Goal: Entertainment & Leisure: Browse casually

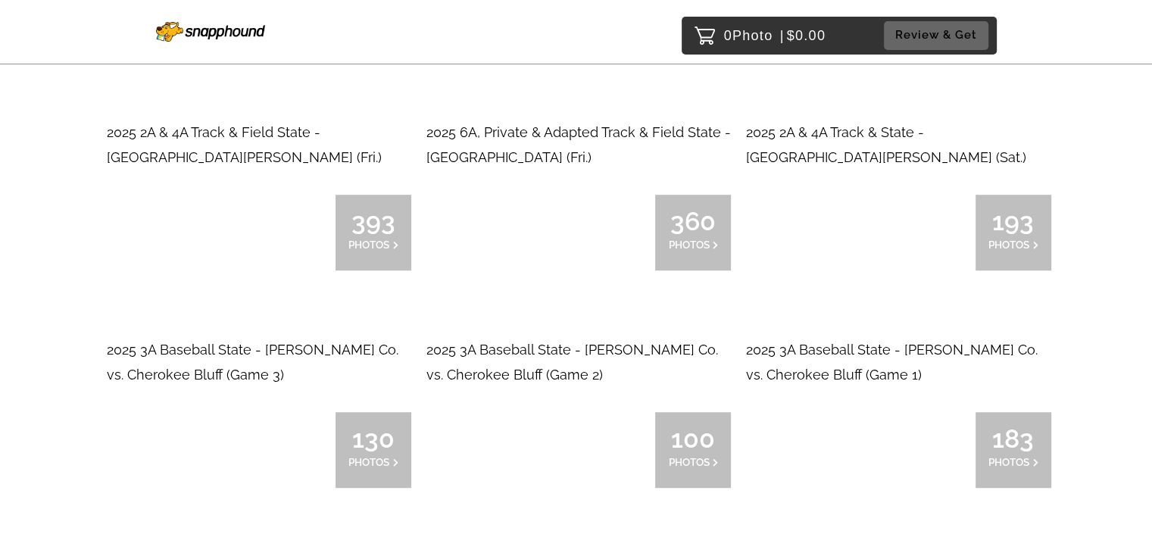
scroll to position [909, 0]
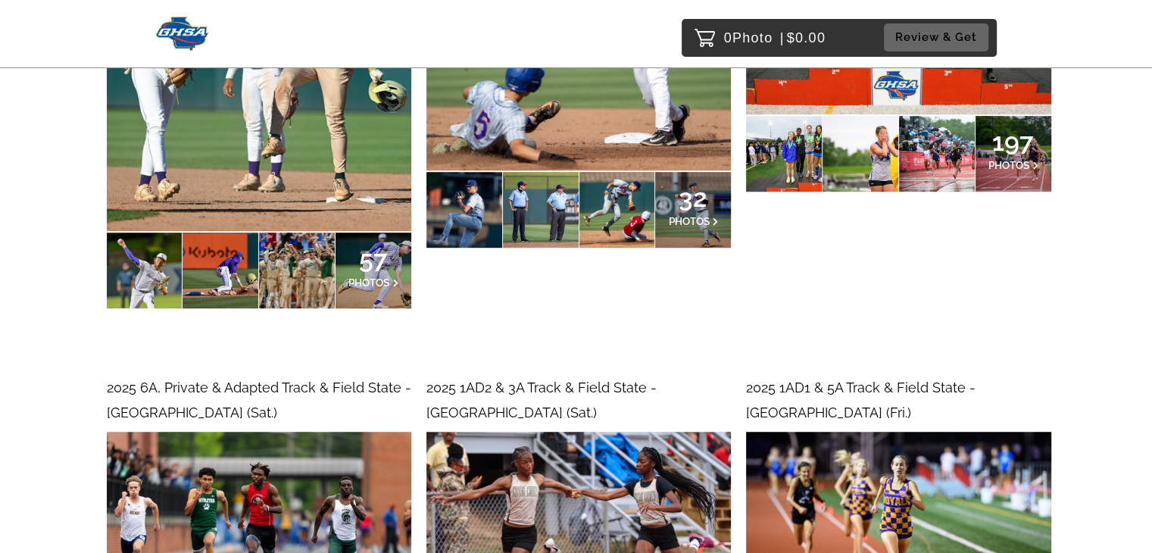
click at [525, 182] on div at bounding box center [541, 210] width 76 height 76
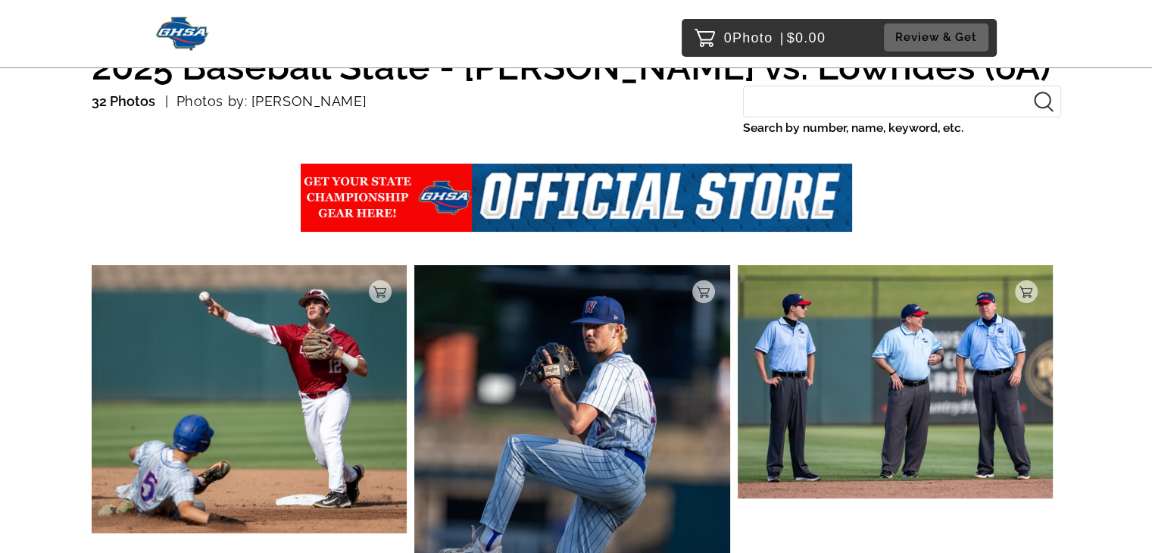
scroll to position [151, 0]
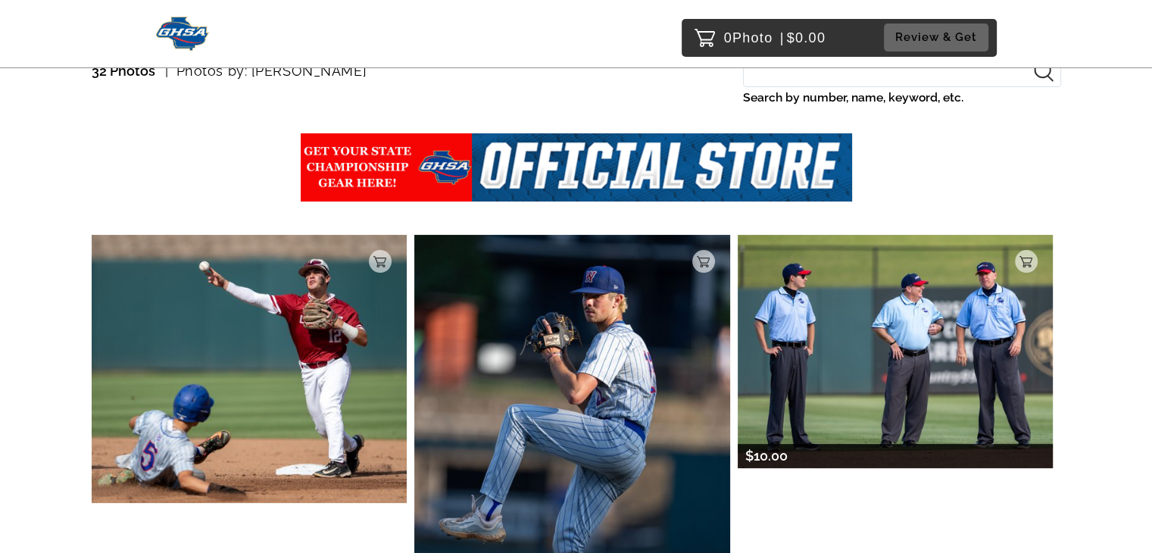
click at [902, 326] on img at bounding box center [896, 351] width 316 height 233
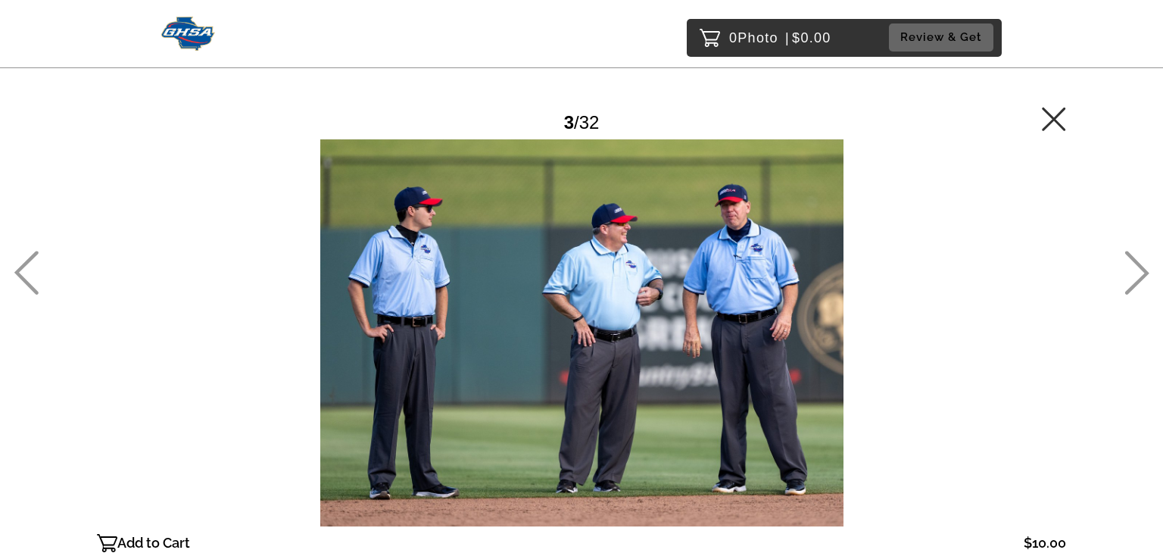
click at [1136, 273] on icon at bounding box center [1136, 273] width 25 height 44
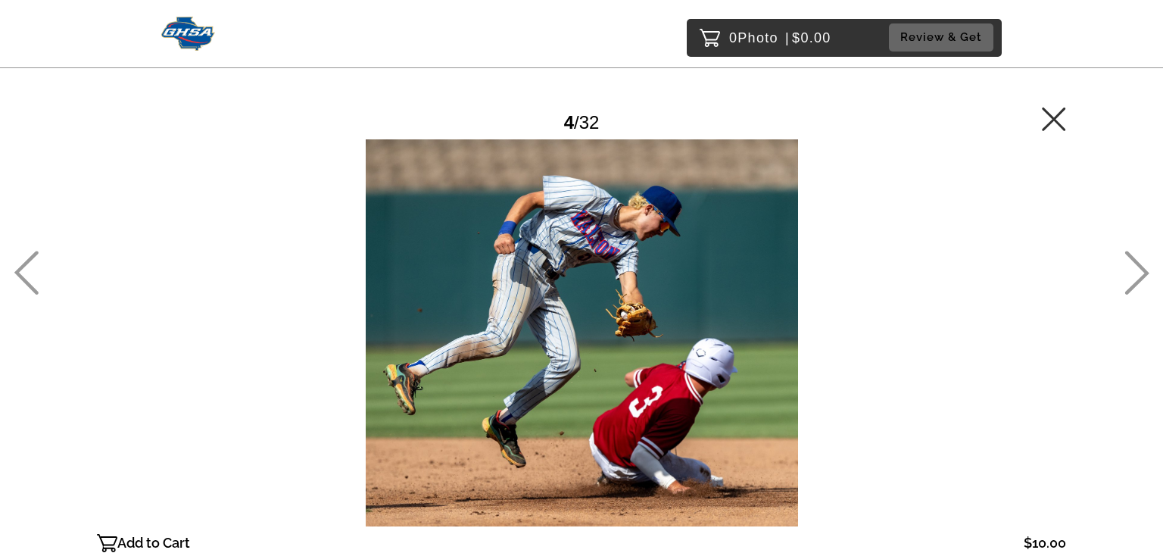
click at [21, 275] on icon at bounding box center [26, 273] width 24 height 44
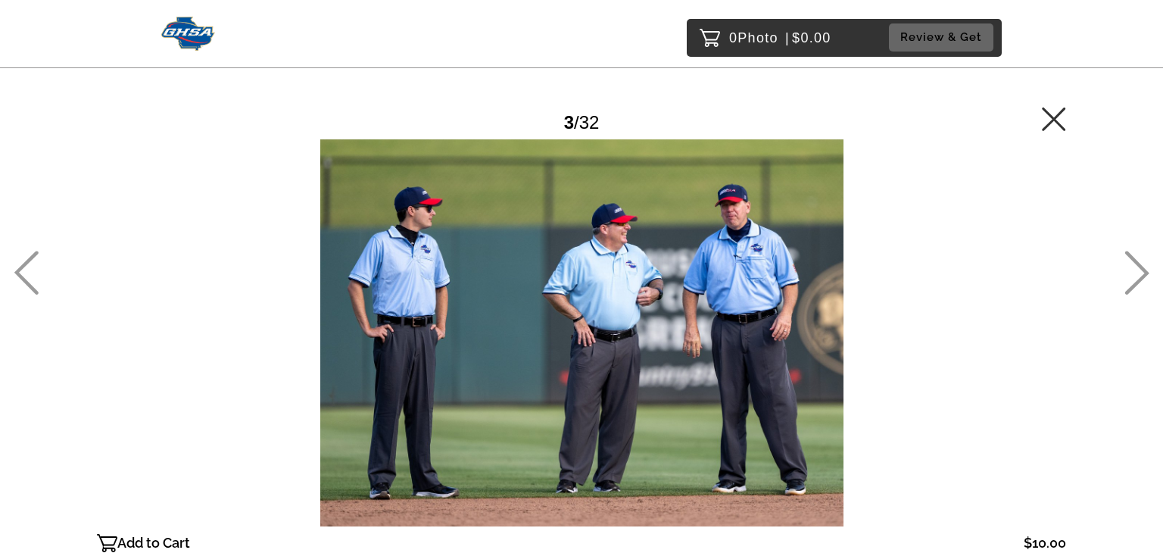
click at [23, 273] on icon at bounding box center [26, 273] width 25 height 44
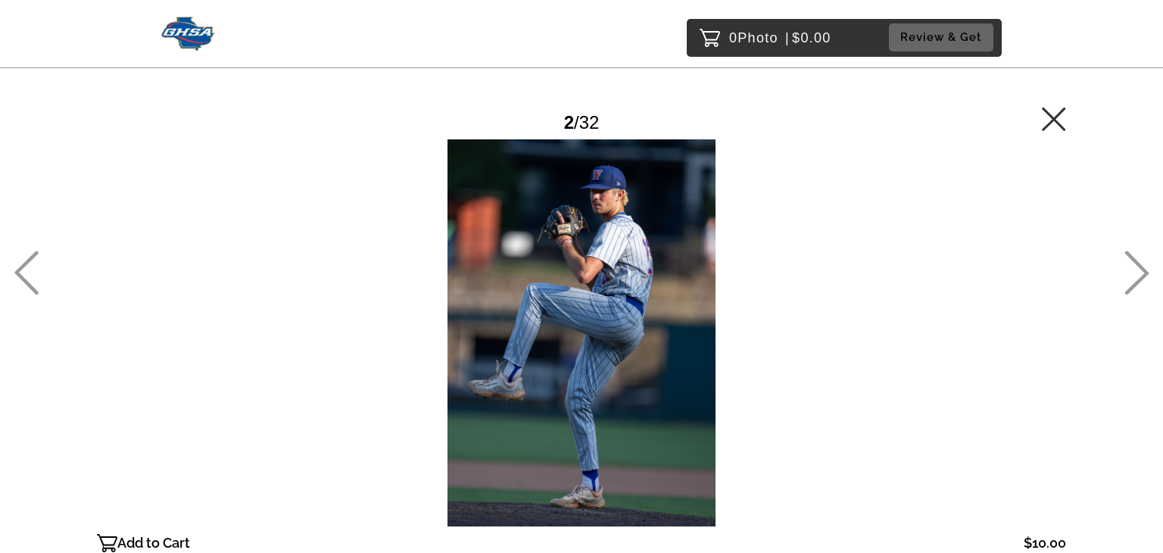
click at [30, 267] on icon at bounding box center [26, 273] width 25 height 44
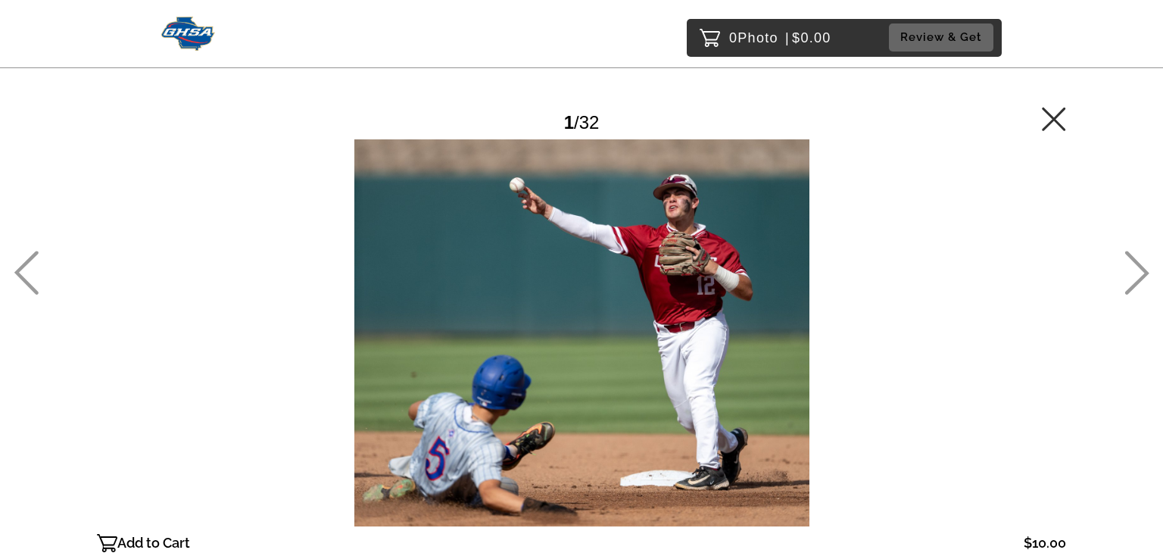
click at [1133, 273] on icon at bounding box center [1136, 273] width 25 height 44
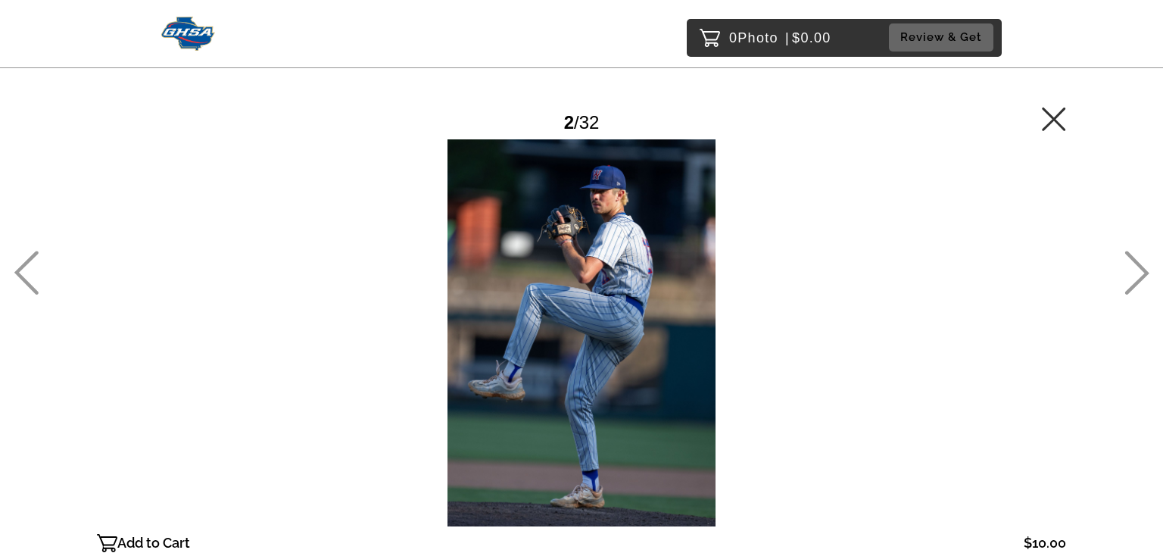
click at [1130, 270] on icon at bounding box center [1136, 273] width 25 height 44
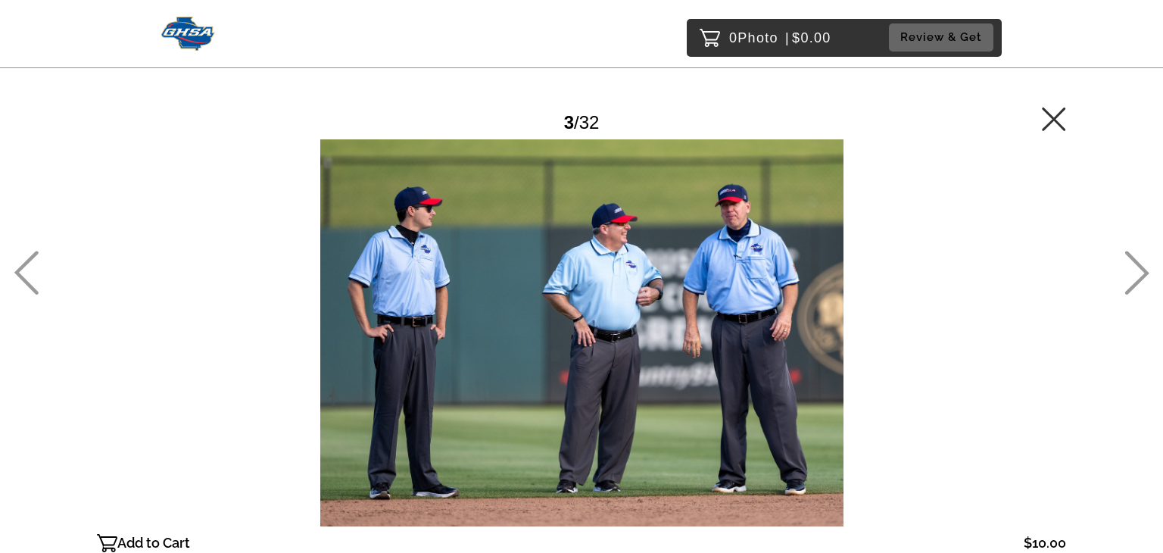
click at [1131, 267] on icon at bounding box center [1136, 273] width 25 height 44
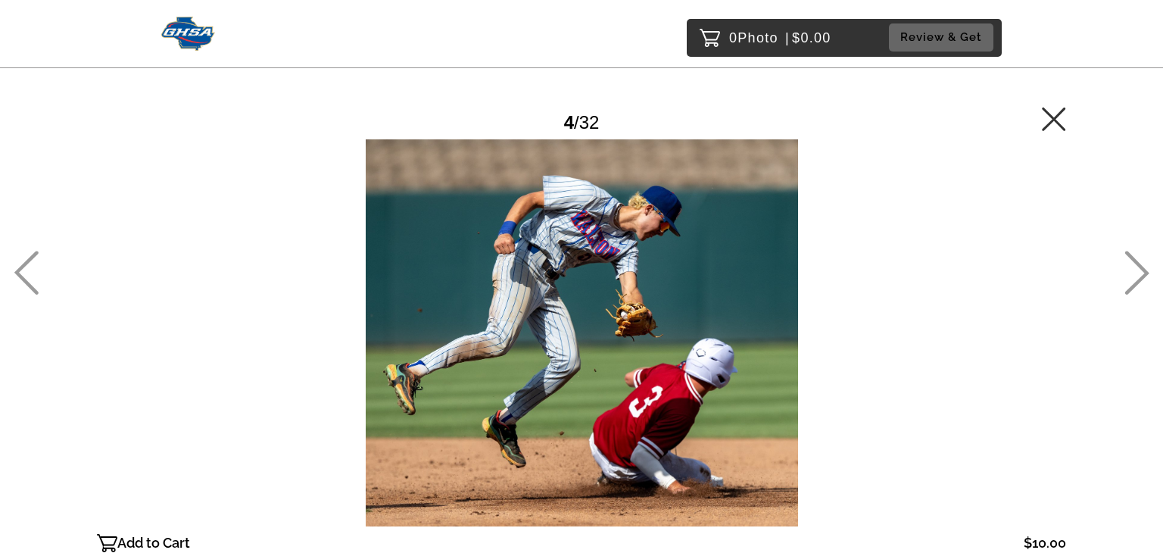
click at [1133, 266] on icon at bounding box center [1136, 273] width 25 height 44
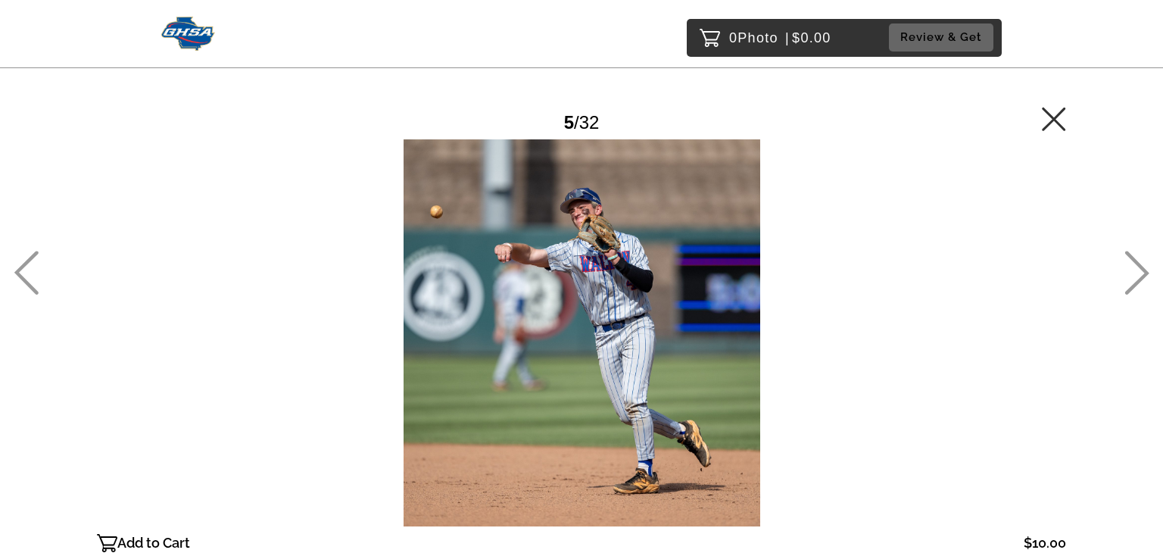
click at [1132, 264] on icon at bounding box center [1136, 273] width 25 height 44
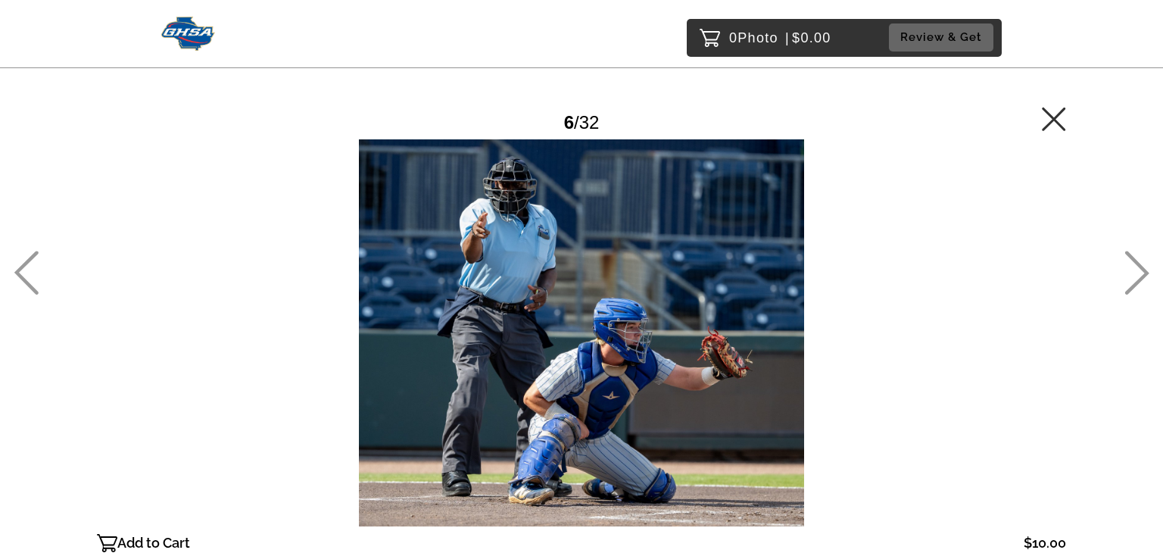
click at [1137, 265] on icon at bounding box center [1136, 273] width 25 height 44
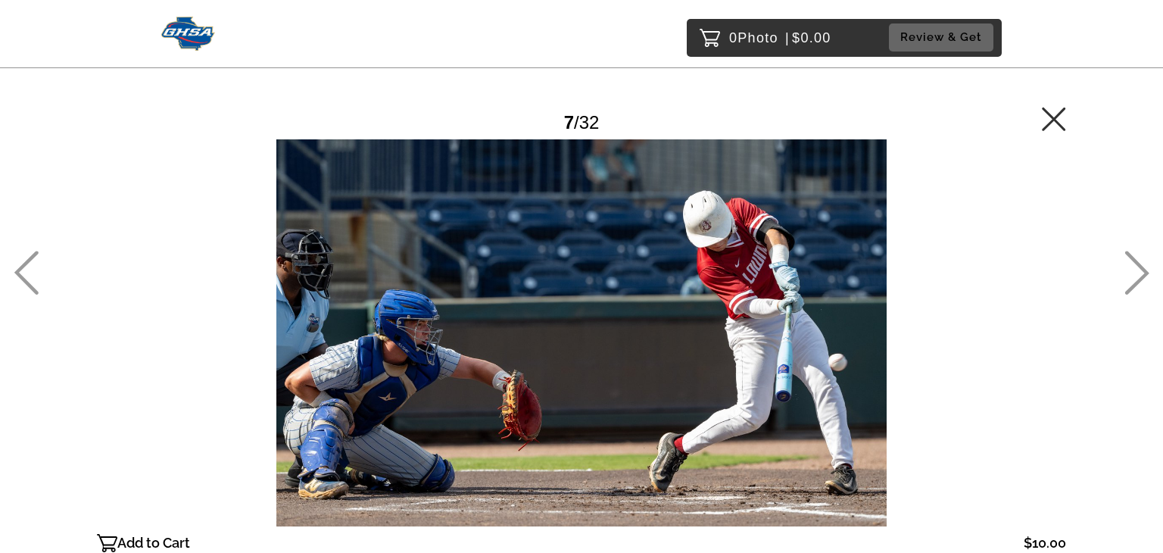
click at [1136, 273] on icon at bounding box center [1136, 273] width 25 height 44
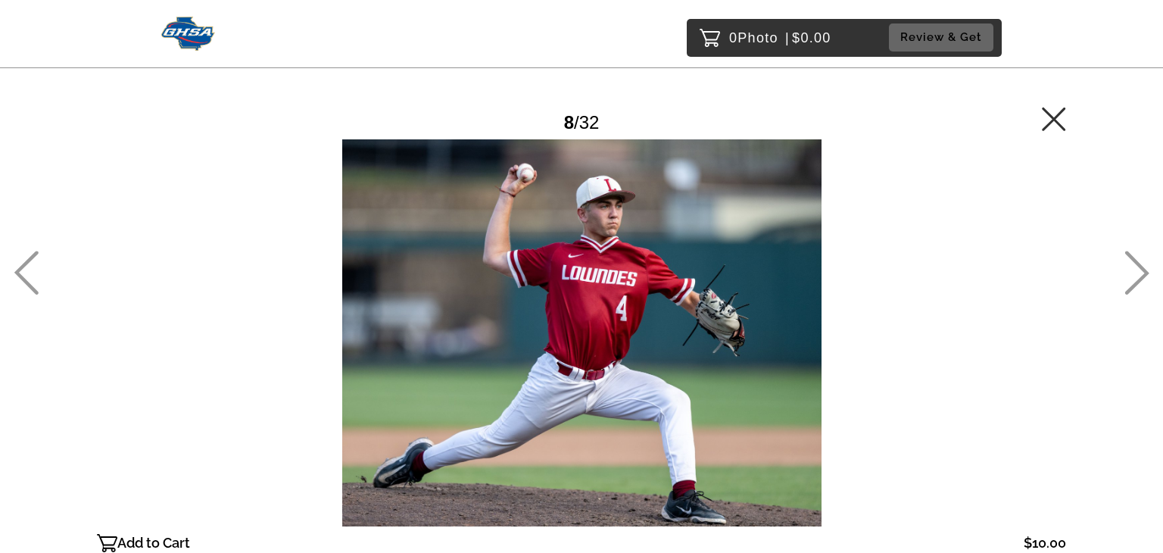
click at [1136, 273] on icon at bounding box center [1136, 273] width 25 height 44
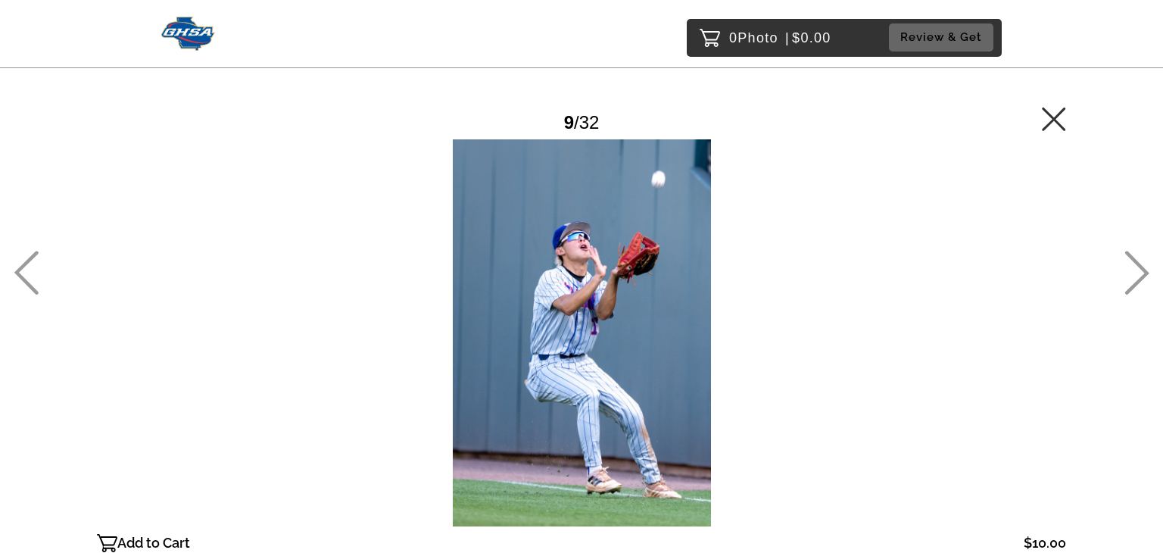
click at [1137, 273] on icon at bounding box center [1136, 273] width 25 height 44
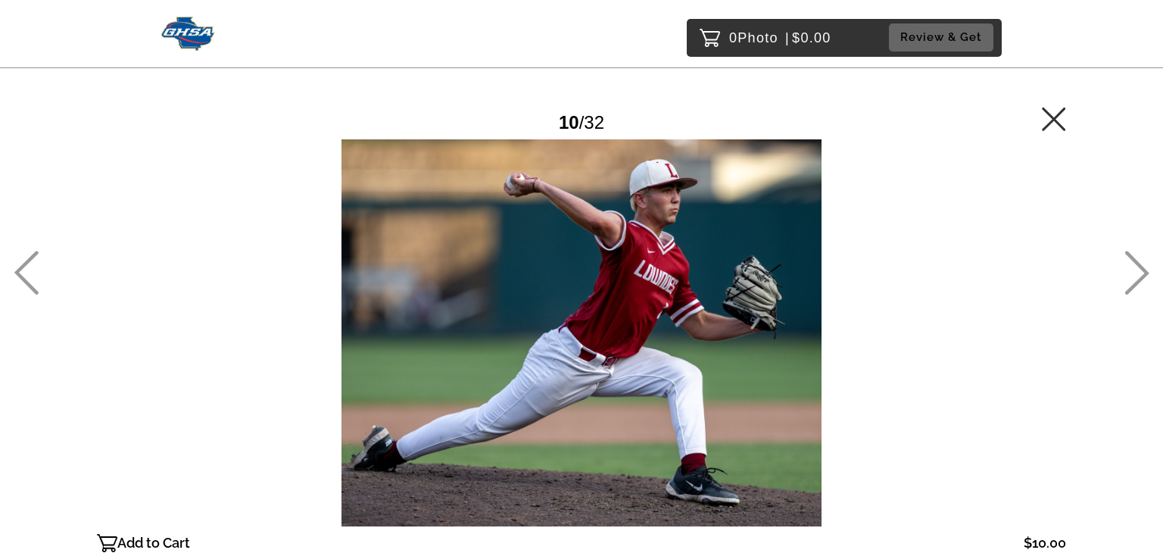
click at [1138, 272] on icon at bounding box center [1136, 273] width 25 height 44
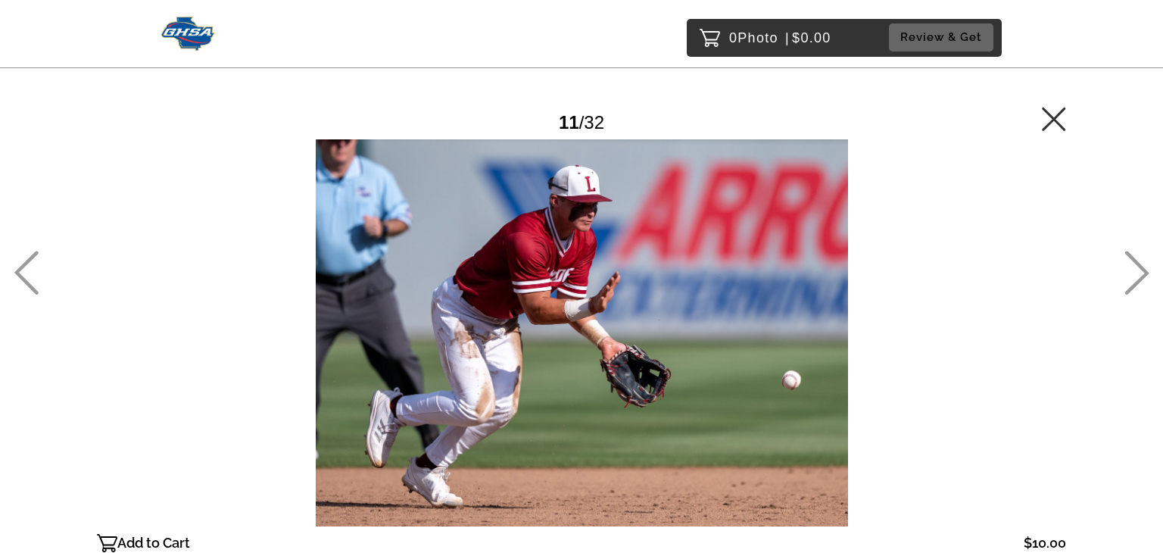
click at [1138, 272] on icon at bounding box center [1136, 273] width 25 height 44
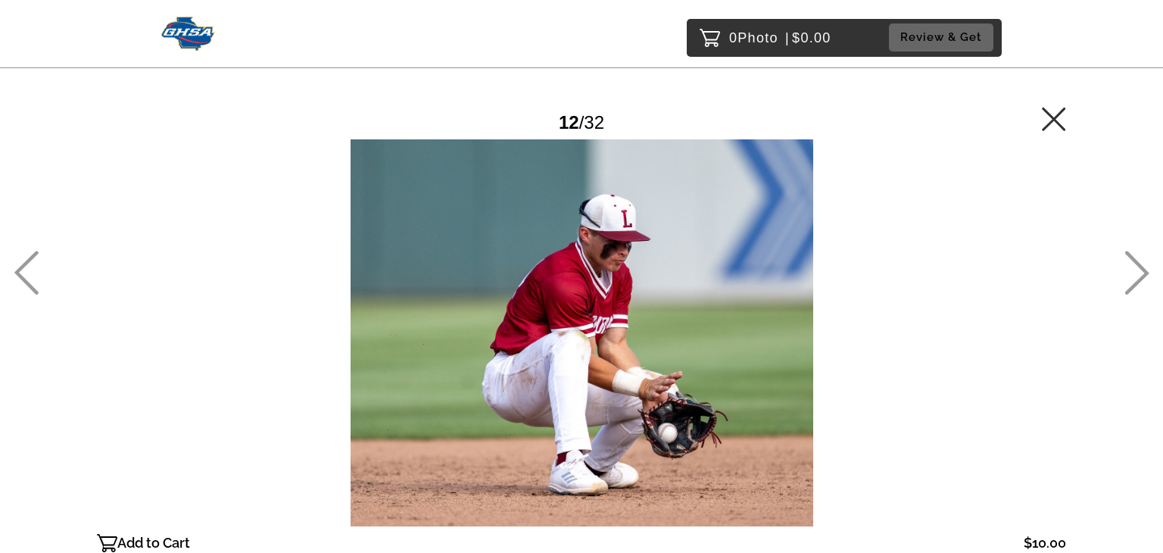
click at [1145, 269] on icon at bounding box center [1137, 273] width 24 height 44
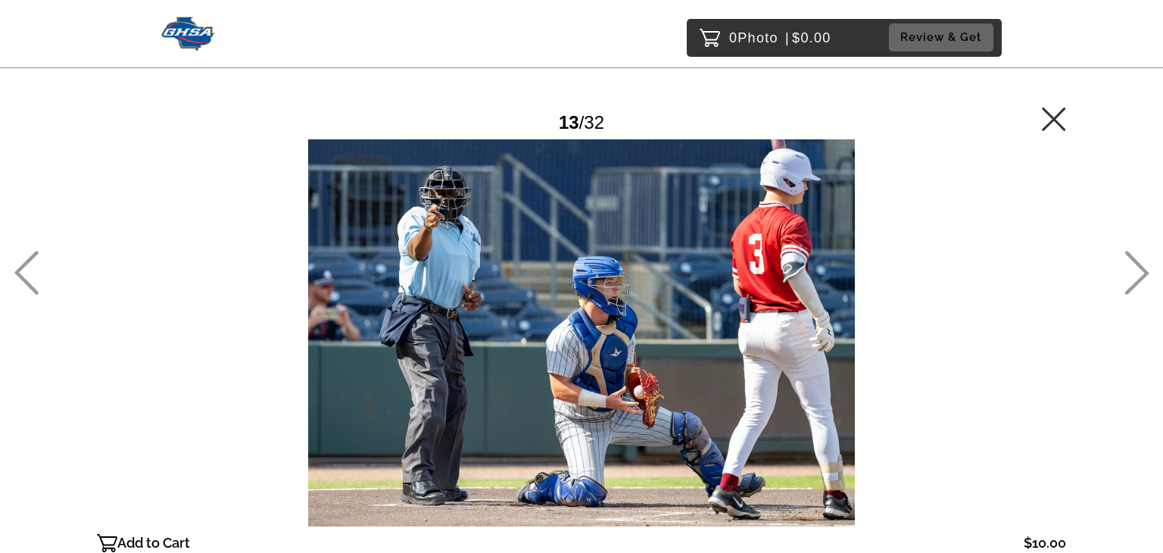
click at [1145, 267] on icon at bounding box center [1136, 273] width 25 height 44
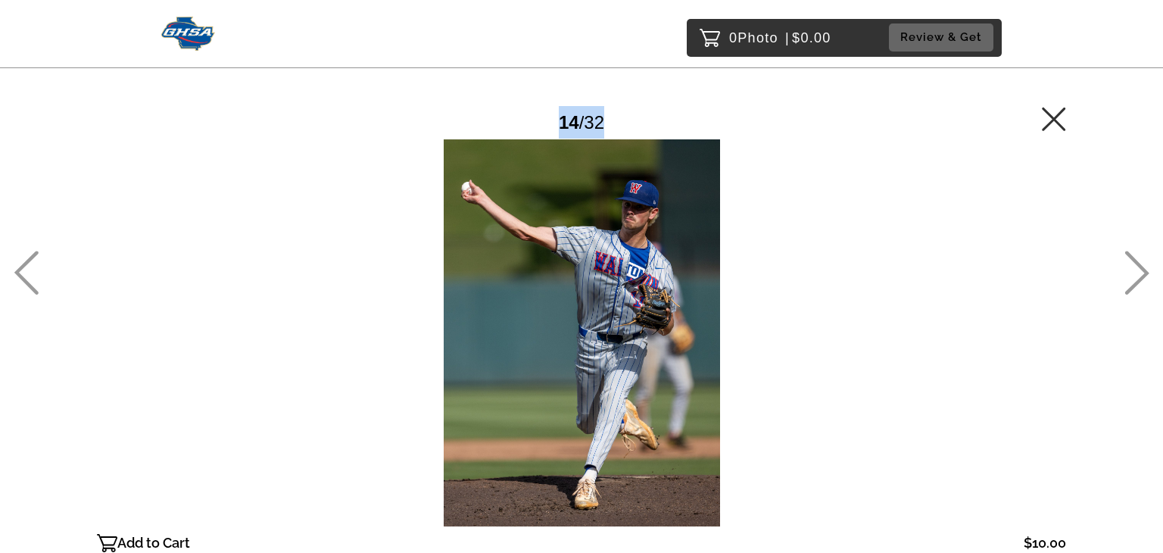
click at [1149, 264] on div "0 Photo | $0.00 Review & Get Password Checker bypassed 14 / 32 Add to Cart $10.…" at bounding box center [581, 363] width 1163 height 727
click at [1136, 272] on icon at bounding box center [1136, 273] width 25 height 44
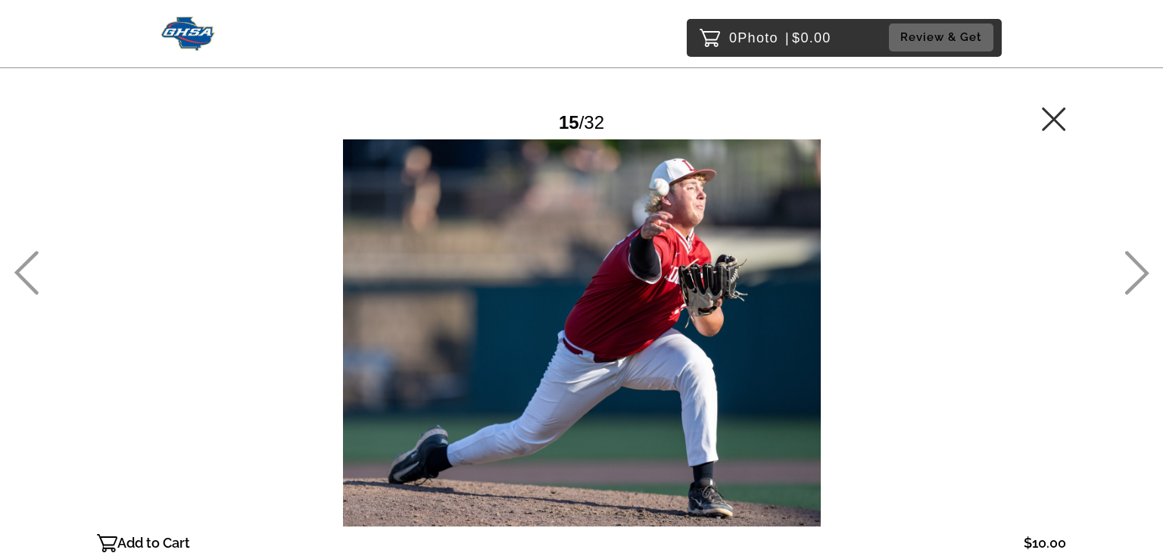
click at [1142, 270] on icon at bounding box center [1136, 273] width 25 height 44
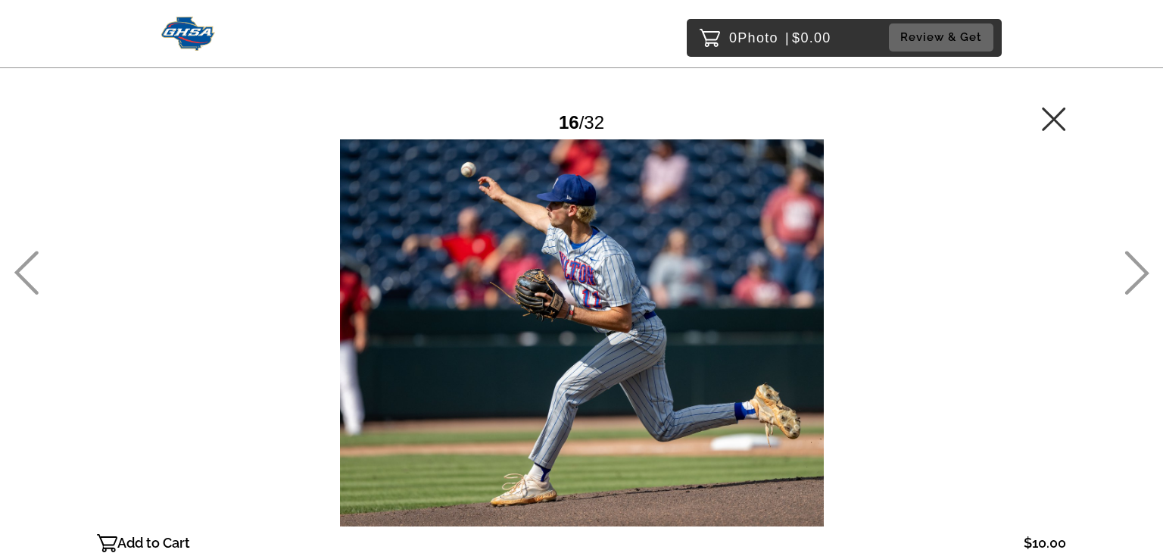
click at [1145, 270] on icon at bounding box center [1137, 273] width 24 height 44
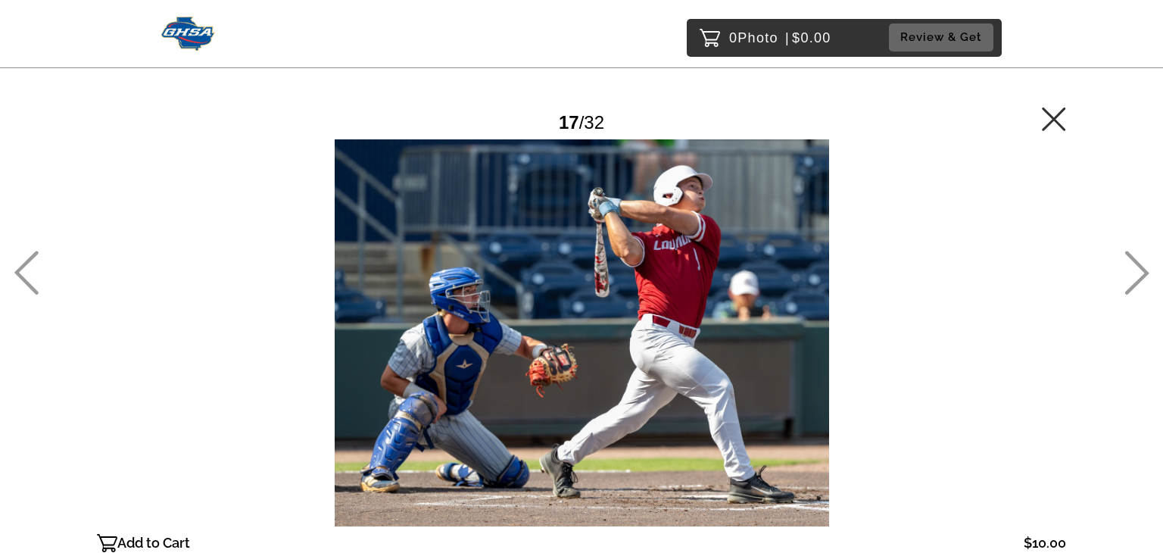
click at [1147, 269] on icon at bounding box center [1136, 273] width 25 height 44
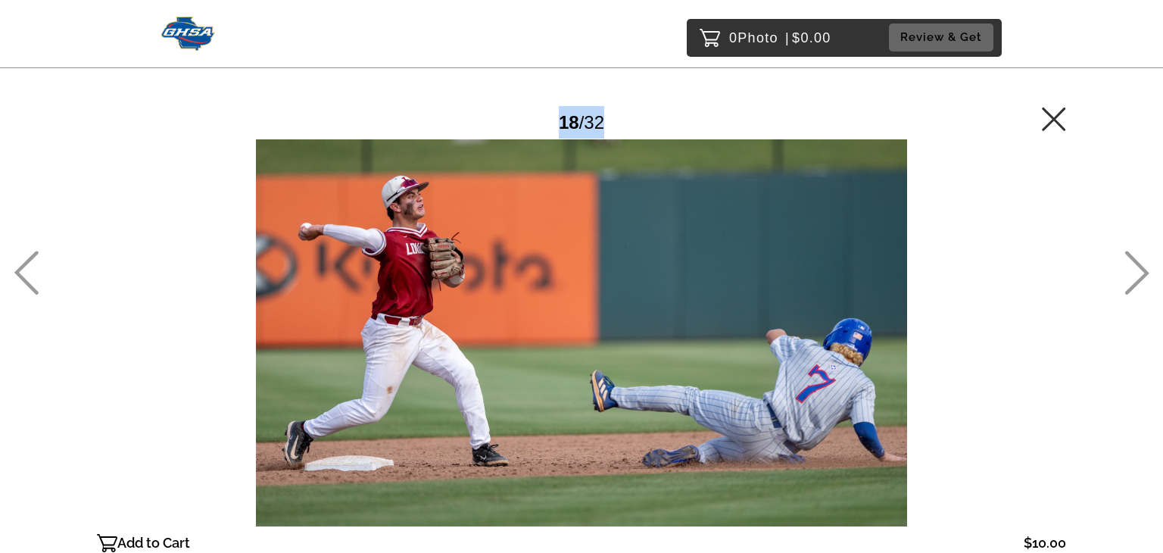
click at [1149, 269] on div "0 Photo | $0.00 Review & Get Password Checker bypassed 18 / 32 Add to Cart $10.…" at bounding box center [581, 363] width 1163 height 727
click at [1140, 270] on icon at bounding box center [1136, 273] width 25 height 44
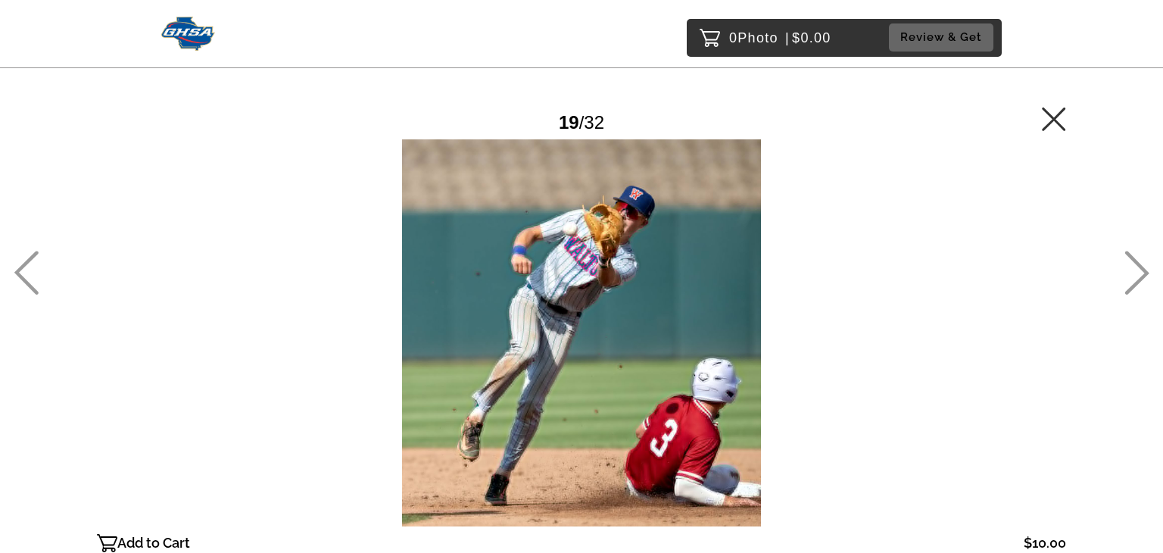
click at [1146, 269] on icon at bounding box center [1136, 273] width 25 height 44
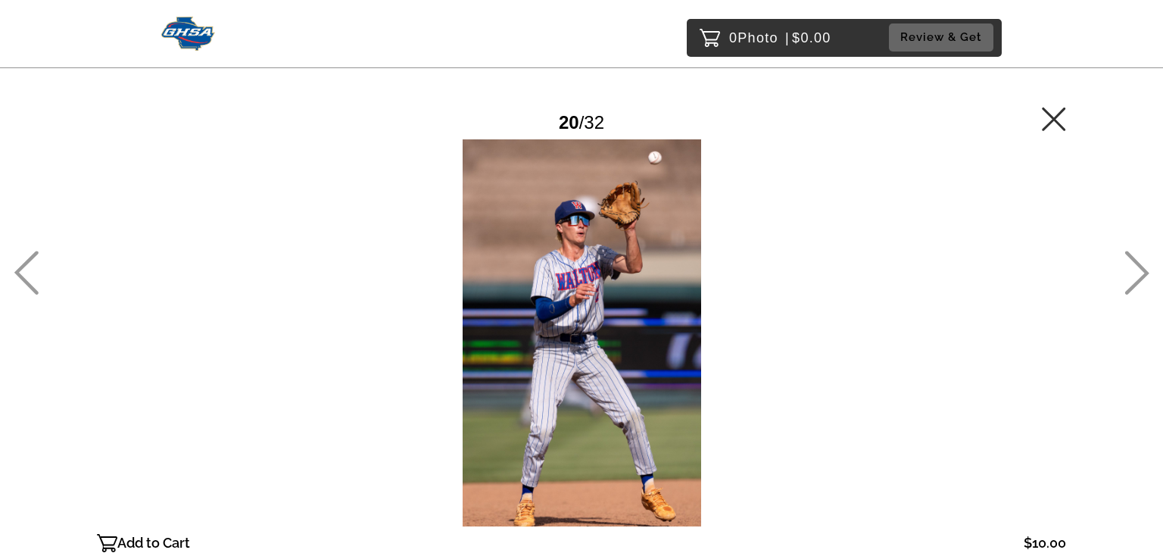
click at [1148, 269] on icon at bounding box center [1136, 273] width 25 height 44
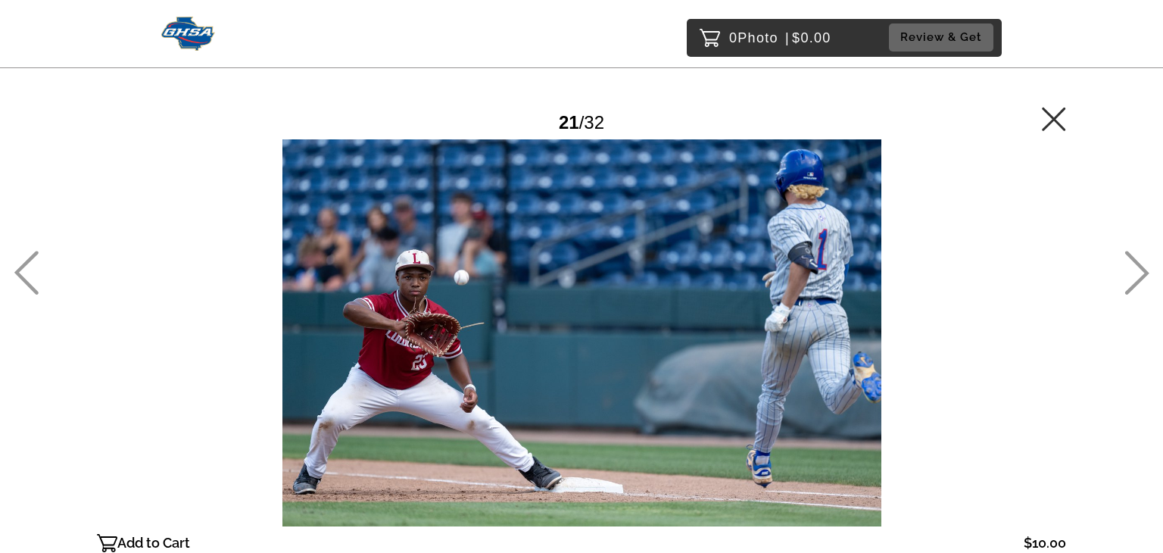
click at [1140, 270] on icon at bounding box center [1136, 273] width 25 height 44
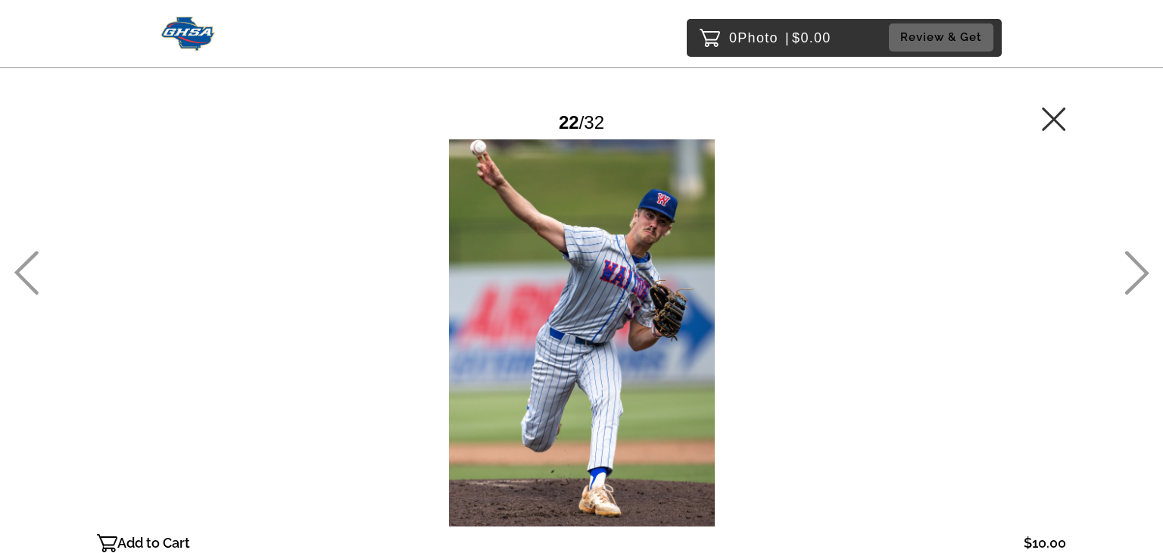
click at [1143, 270] on icon at bounding box center [1137, 273] width 24 height 44
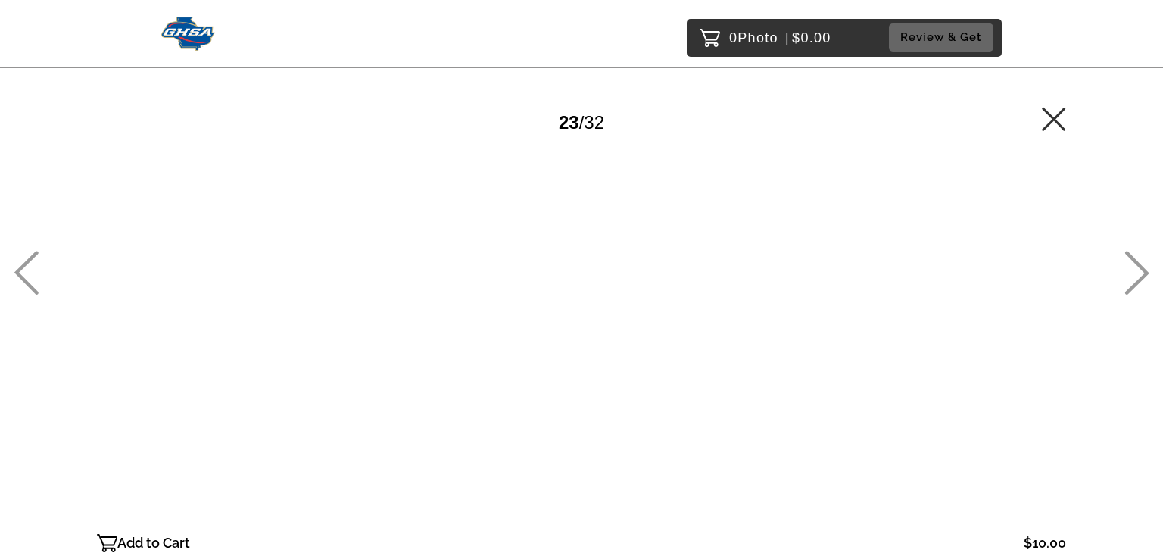
click at [1135, 269] on icon at bounding box center [1136, 273] width 25 height 44
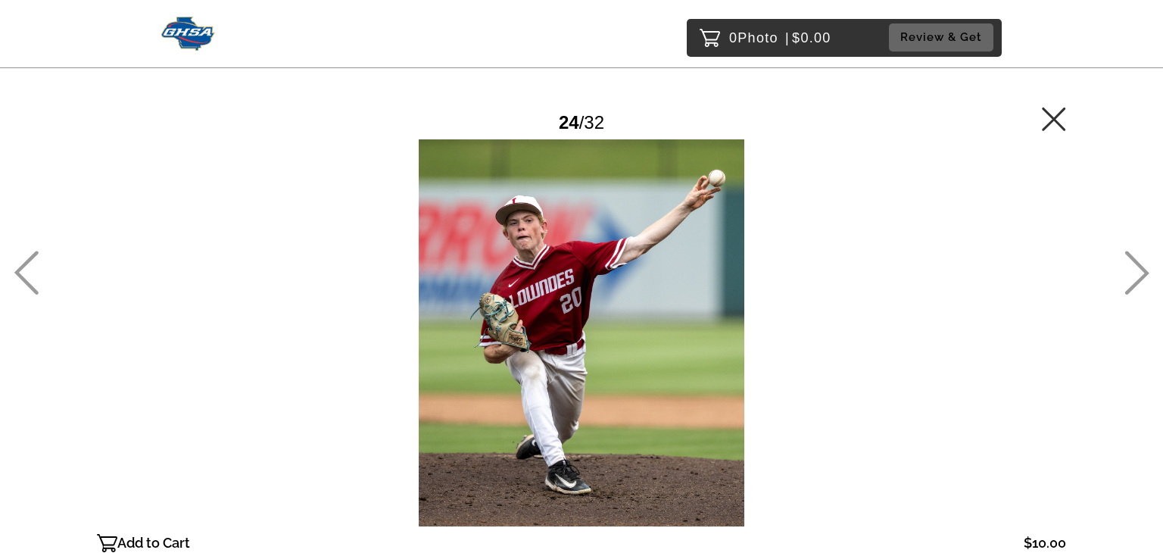
click at [1136, 268] on icon at bounding box center [1136, 273] width 25 height 44
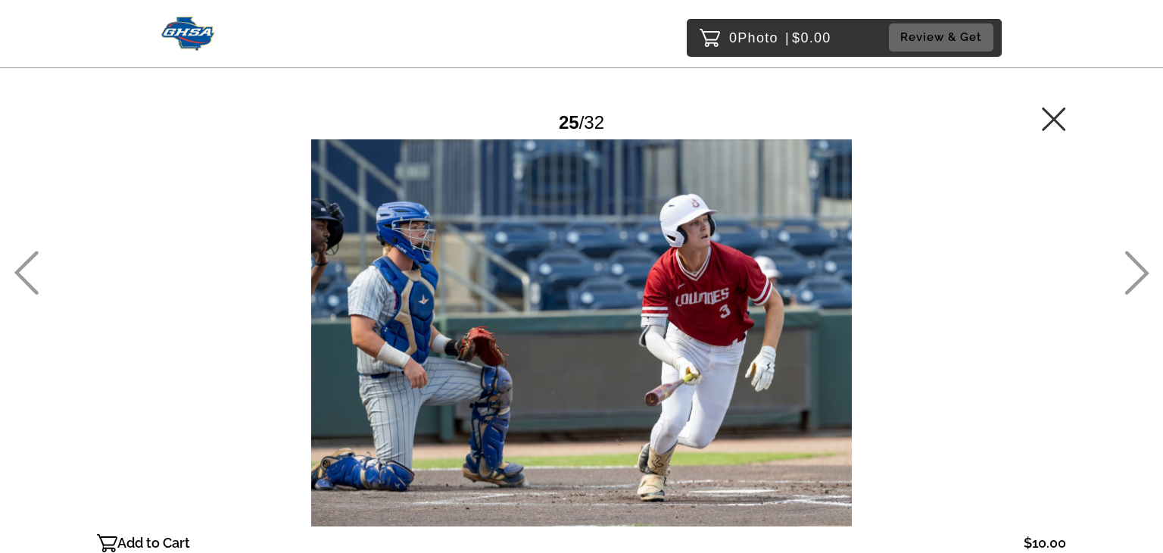
click at [1136, 269] on icon at bounding box center [1136, 273] width 25 height 44
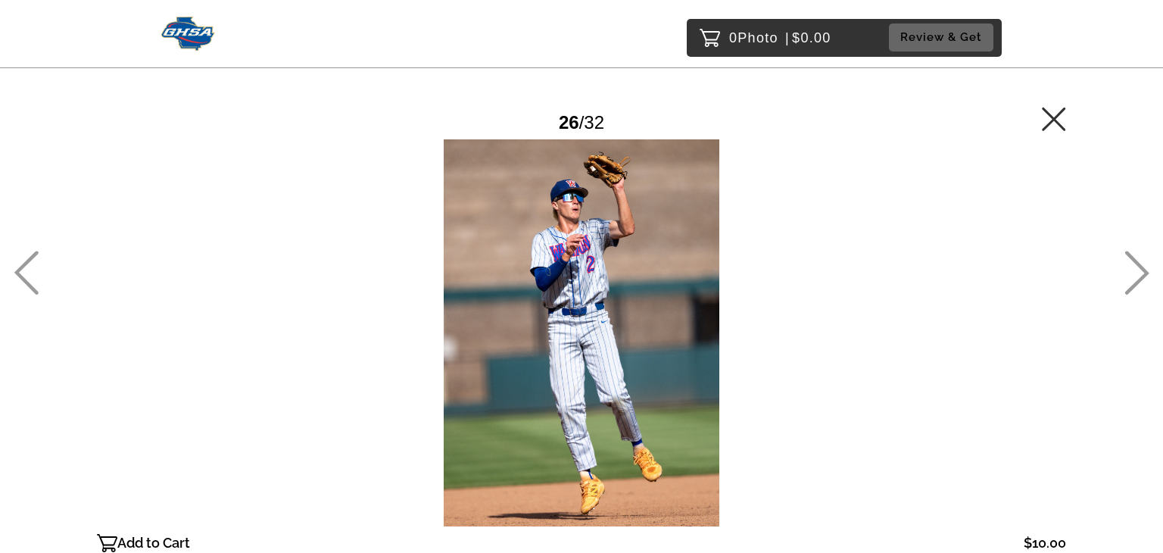
click at [1133, 269] on icon at bounding box center [1136, 273] width 25 height 44
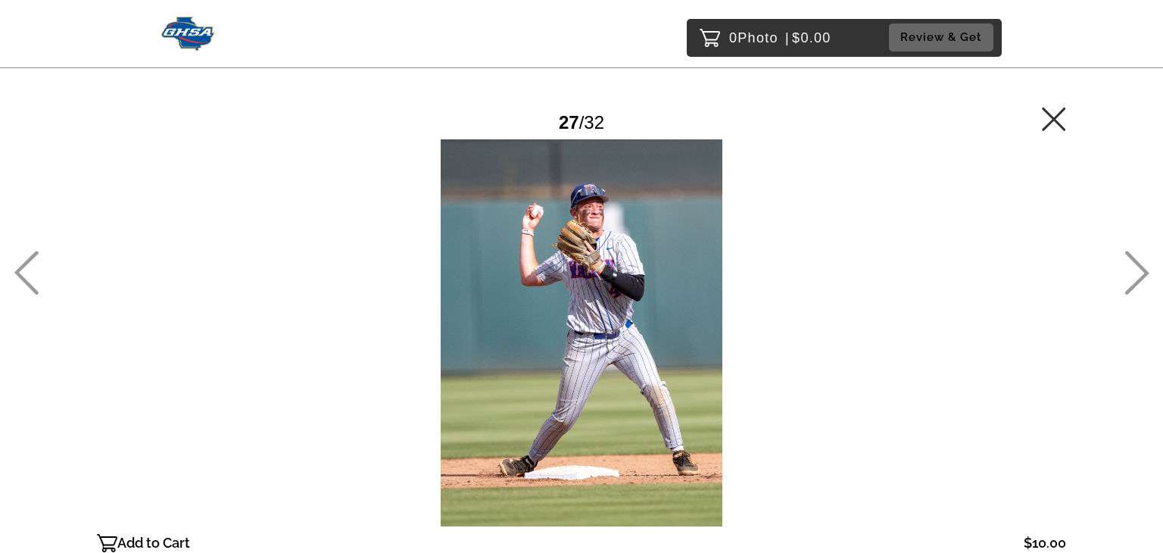
click at [1133, 270] on icon at bounding box center [1136, 273] width 25 height 44
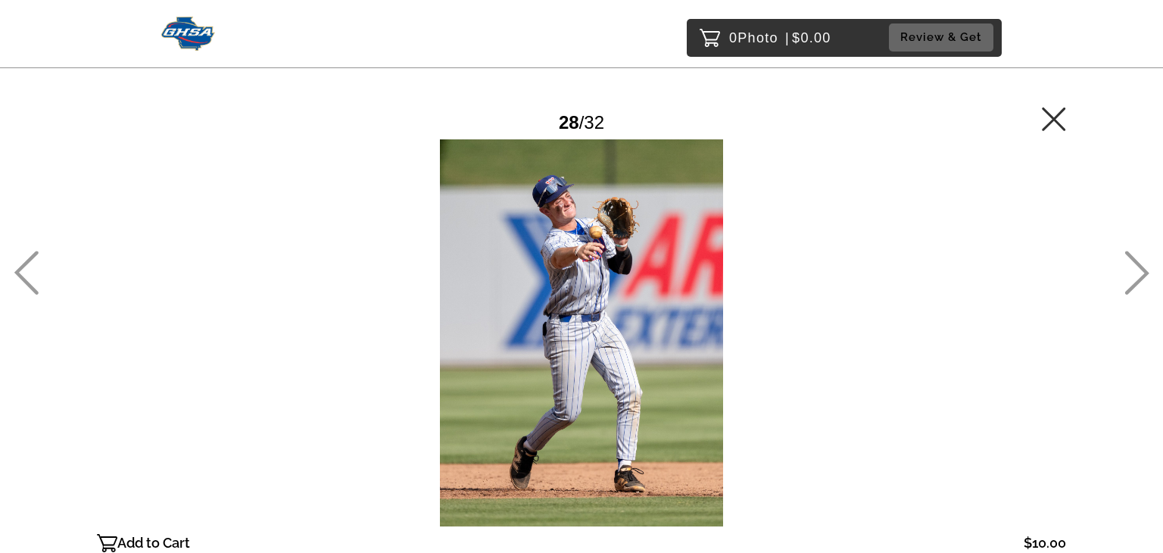
click at [1134, 270] on icon at bounding box center [1136, 273] width 25 height 44
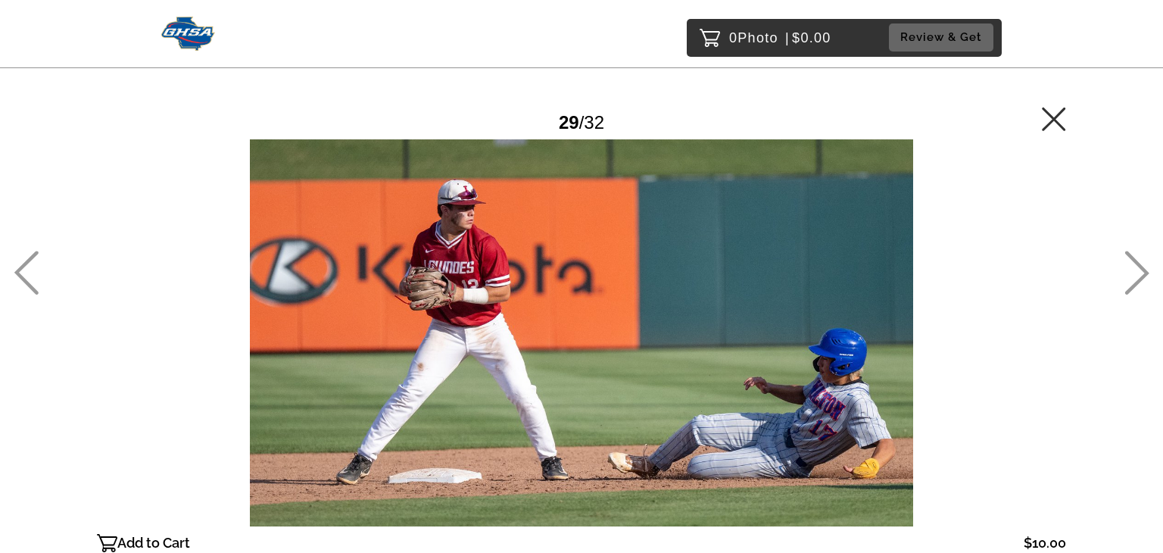
click at [1131, 269] on icon at bounding box center [1136, 273] width 25 height 44
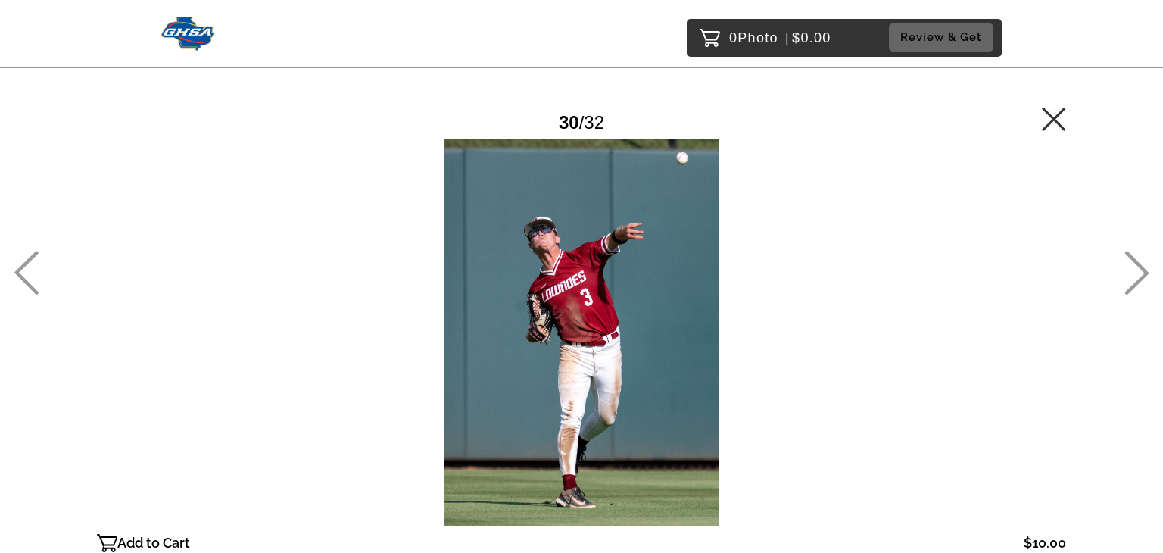
click at [1131, 270] on icon at bounding box center [1136, 273] width 25 height 44
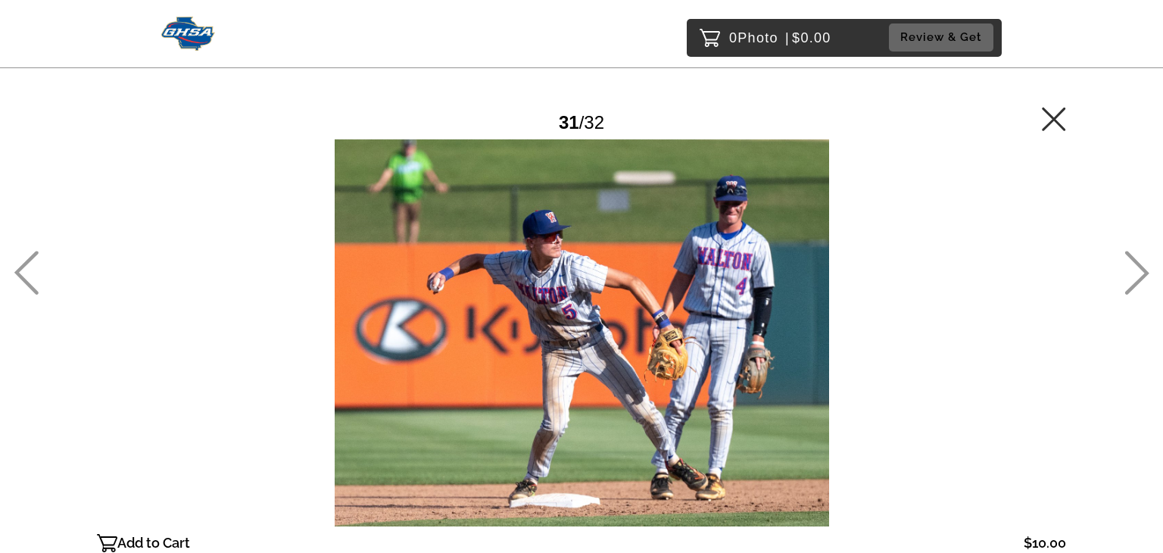
click at [1130, 271] on icon at bounding box center [1136, 273] width 25 height 44
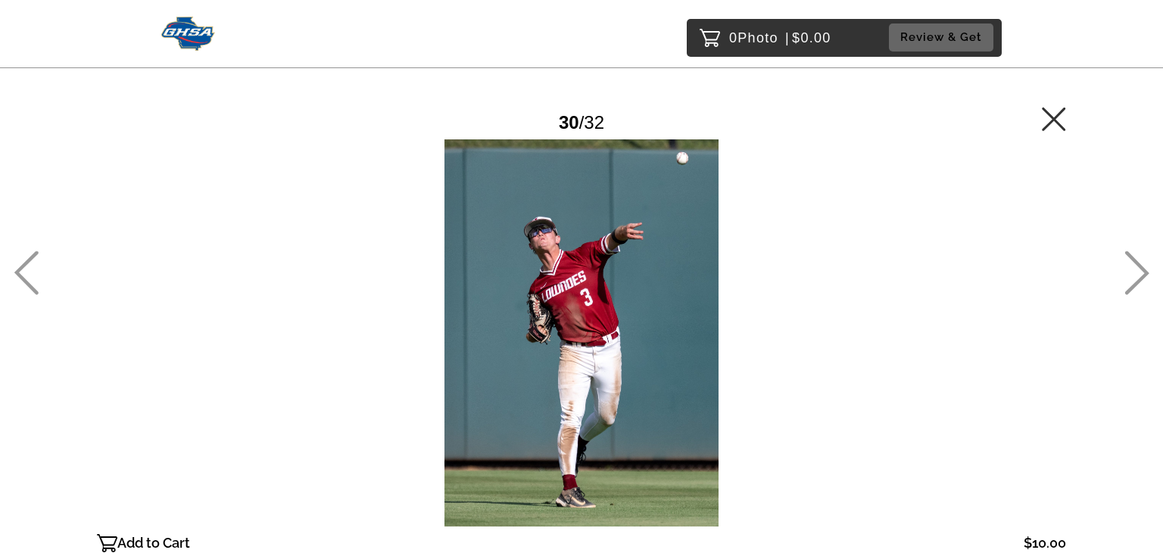
click at [1052, 119] on icon at bounding box center [1054, 119] width 24 height 24
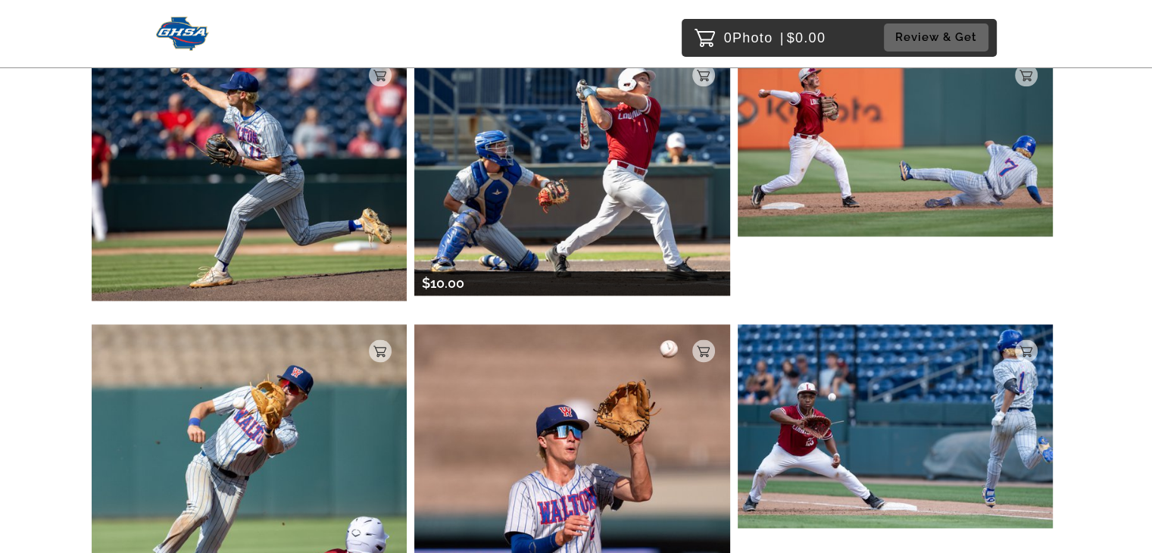
scroll to position [2088, 0]
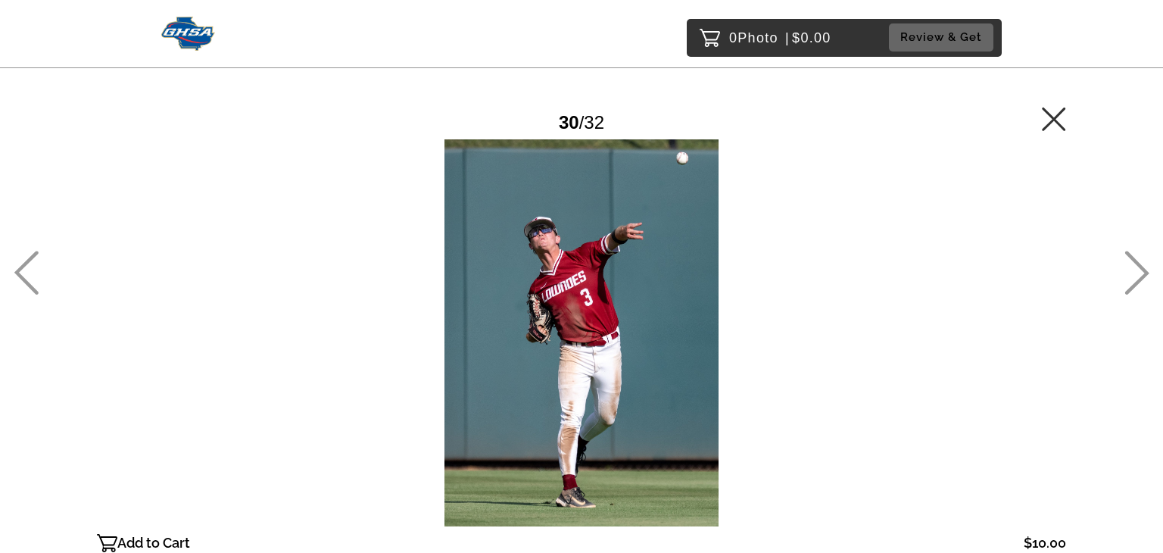
click at [1051, 116] on icon at bounding box center [1053, 118] width 23 height 23
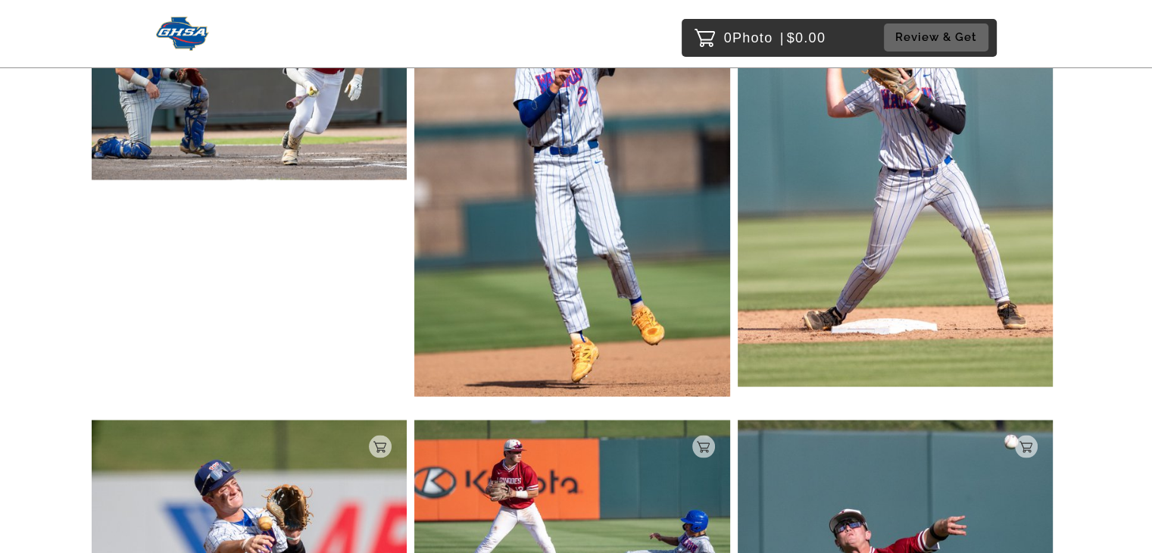
scroll to position [3276, 0]
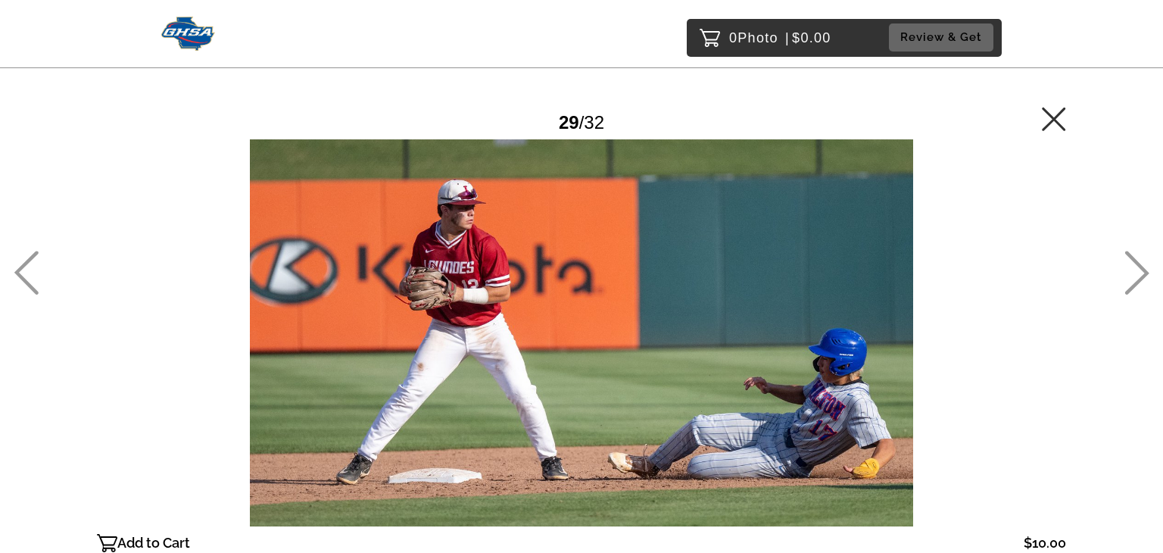
click at [1056, 117] on icon at bounding box center [1053, 118] width 23 height 23
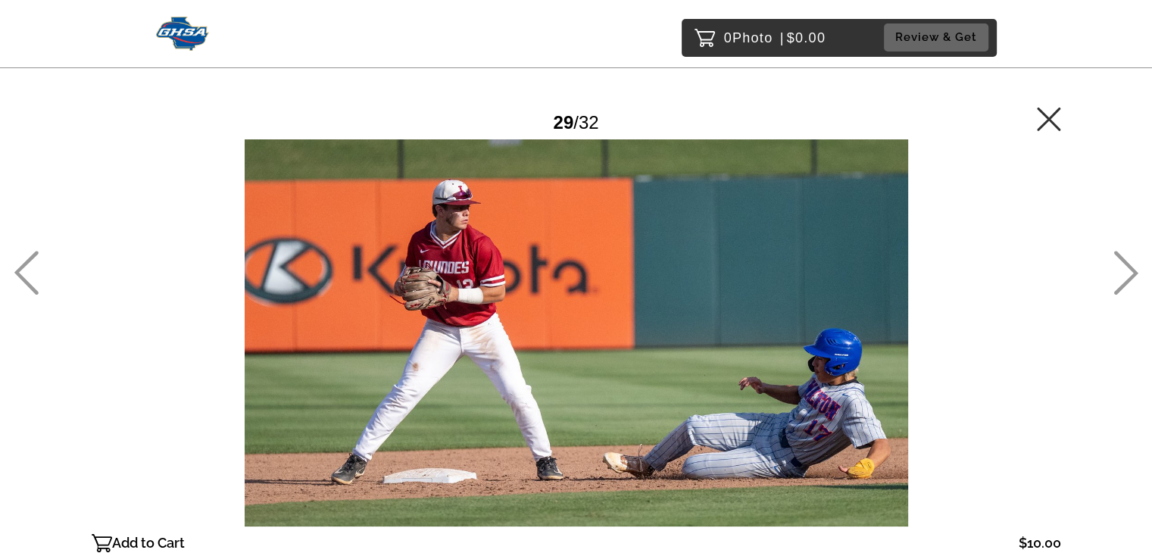
scroll to position [3111, 0]
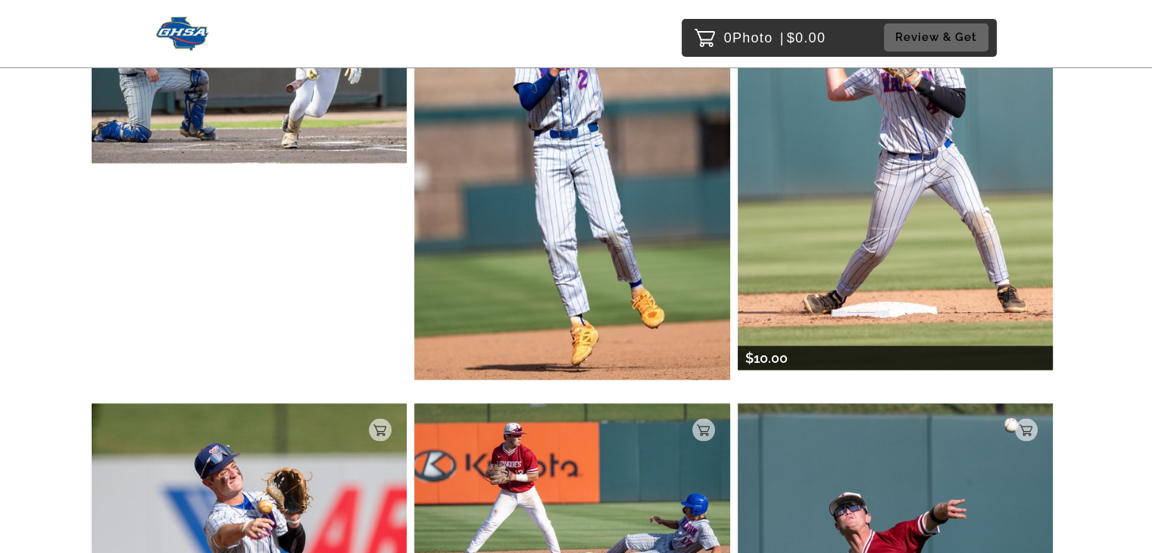
click at [1048, 113] on img at bounding box center [896, 153] width 316 height 433
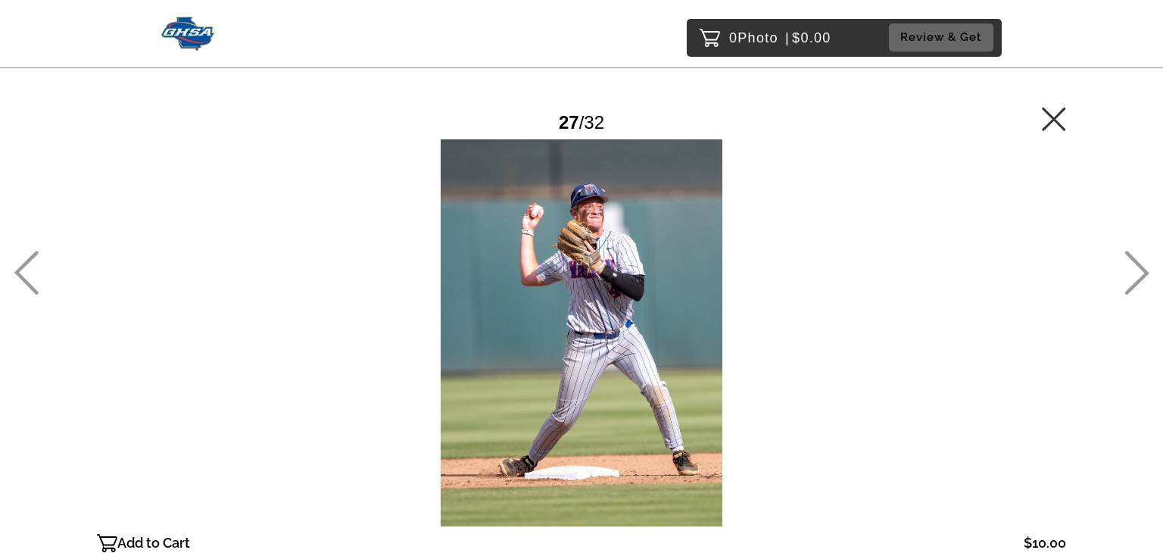
click at [1048, 113] on icon at bounding box center [1053, 118] width 23 height 23
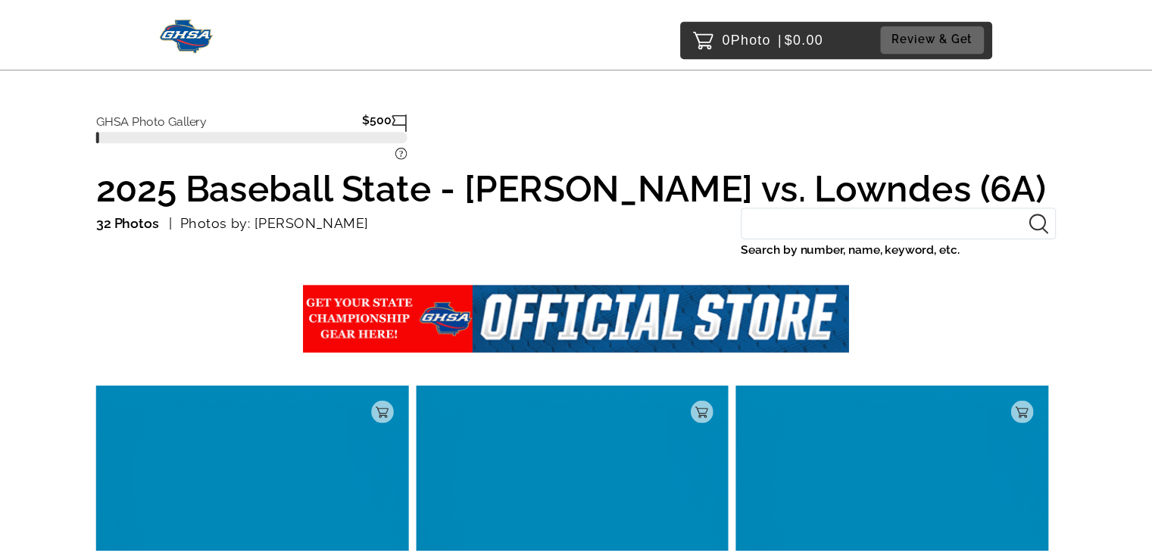
scroll to position [2908, 0]
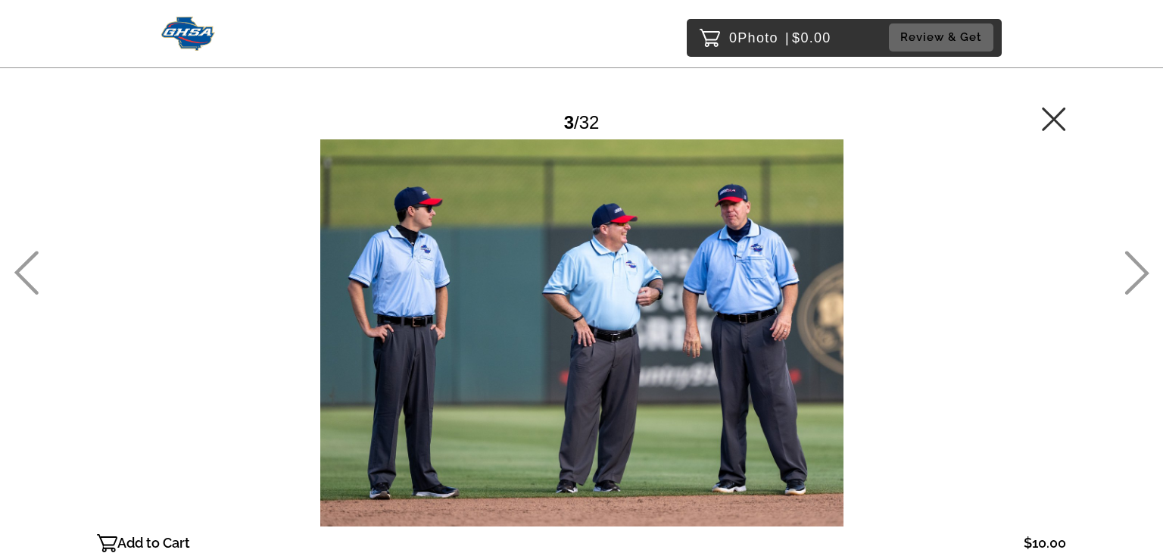
click at [35, 266] on icon at bounding box center [26, 273] width 25 height 44
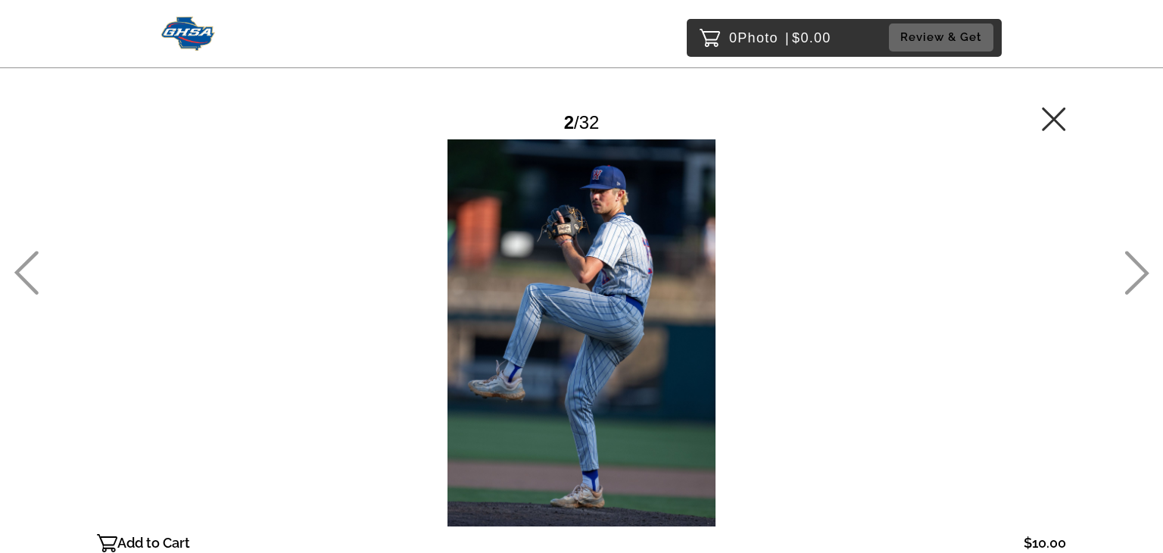
click at [32, 265] on icon at bounding box center [26, 273] width 25 height 44
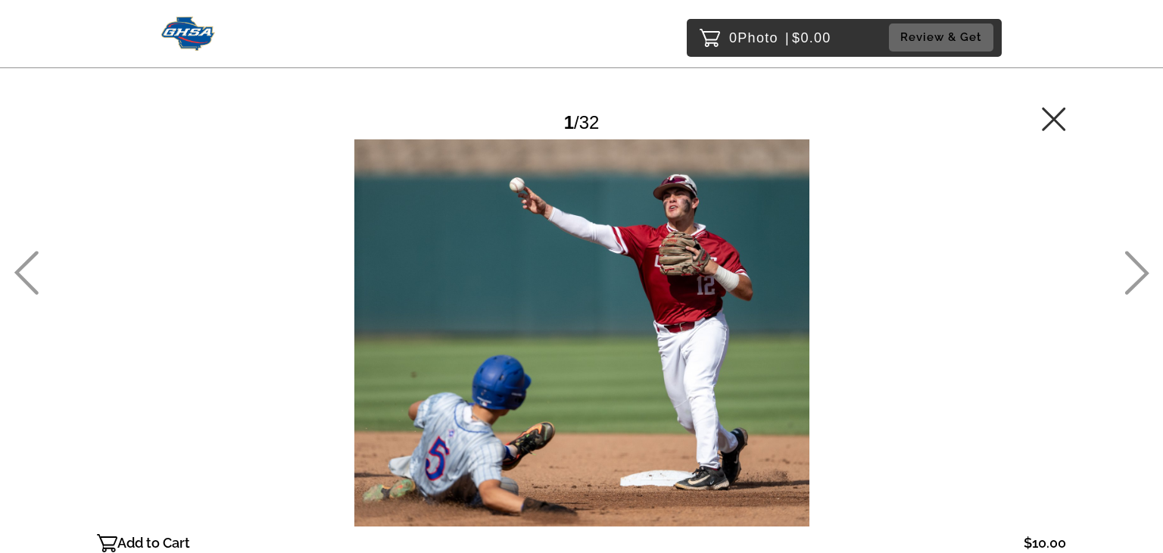
click at [31, 264] on icon at bounding box center [26, 273] width 25 height 44
